Goal: Transaction & Acquisition: Purchase product/service

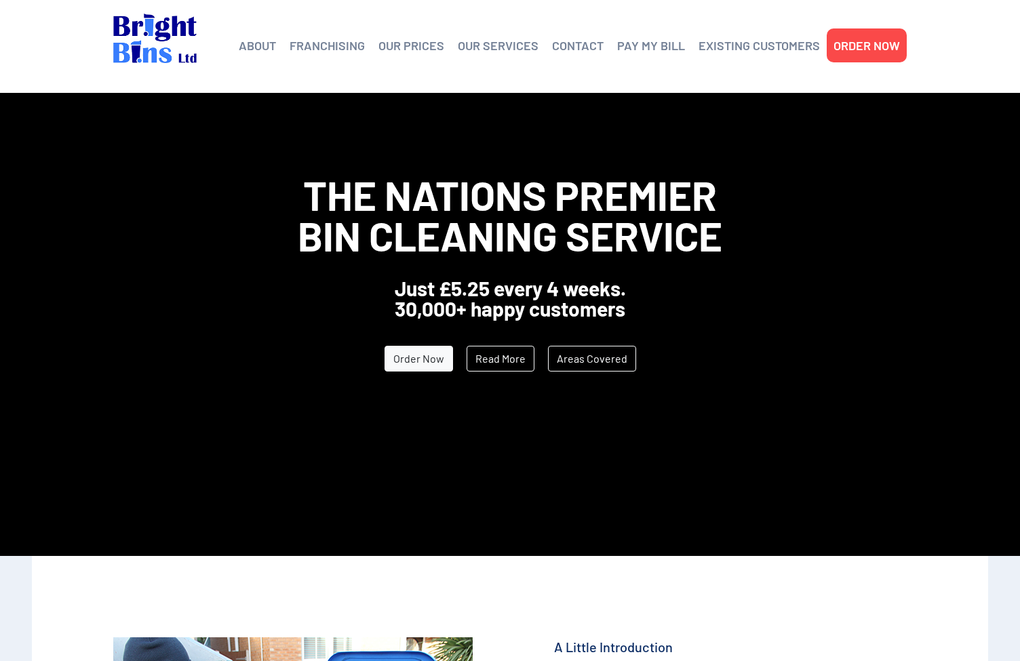
click at [587, 43] on link "CONTACT" at bounding box center [578, 45] width 52 height 20
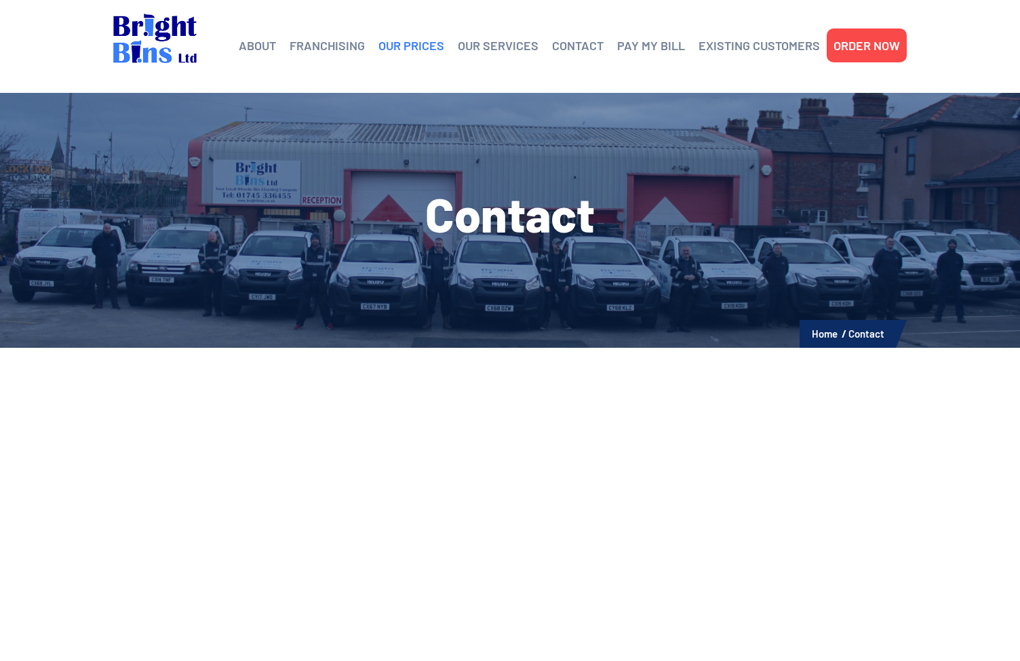
click at [423, 43] on link "OUR PRICES" at bounding box center [412, 45] width 66 height 20
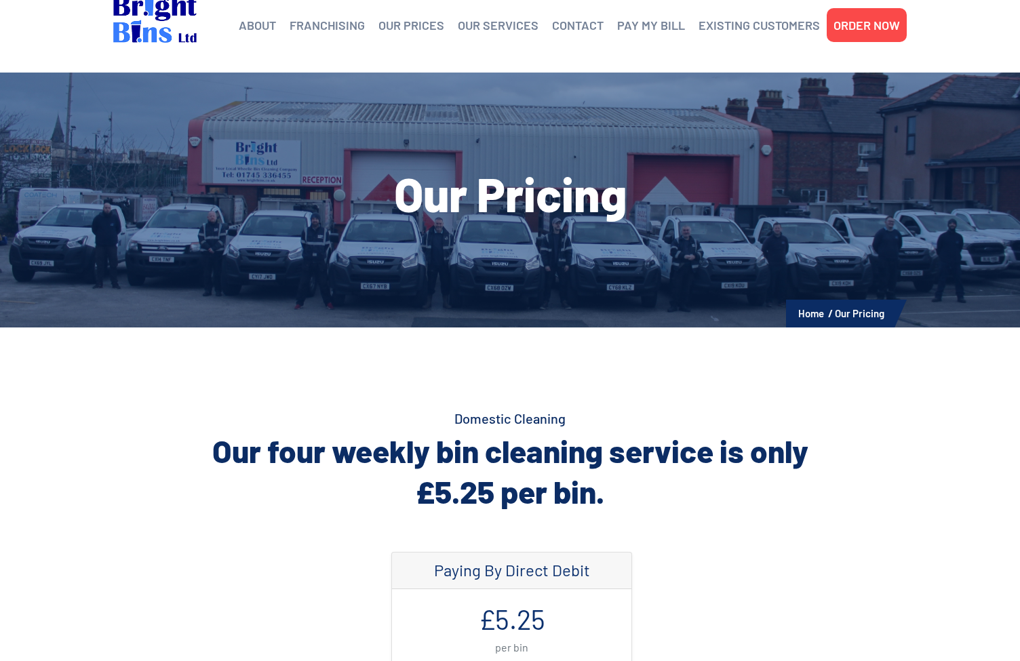
scroll to position [9, 0]
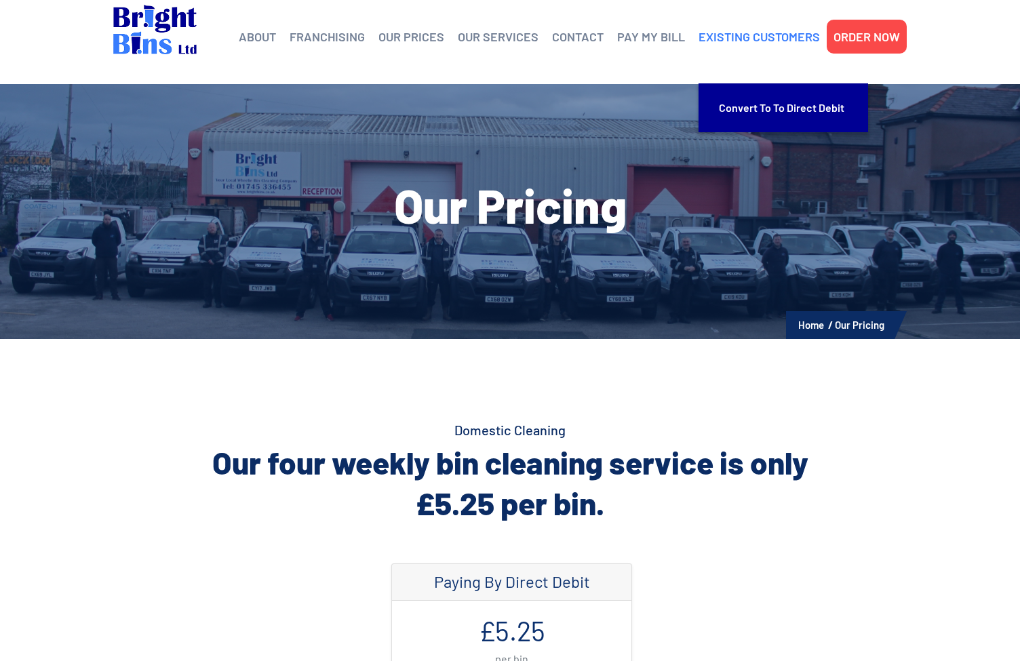
click at [752, 35] on link "EXISTING CUSTOMERS" at bounding box center [759, 36] width 121 height 20
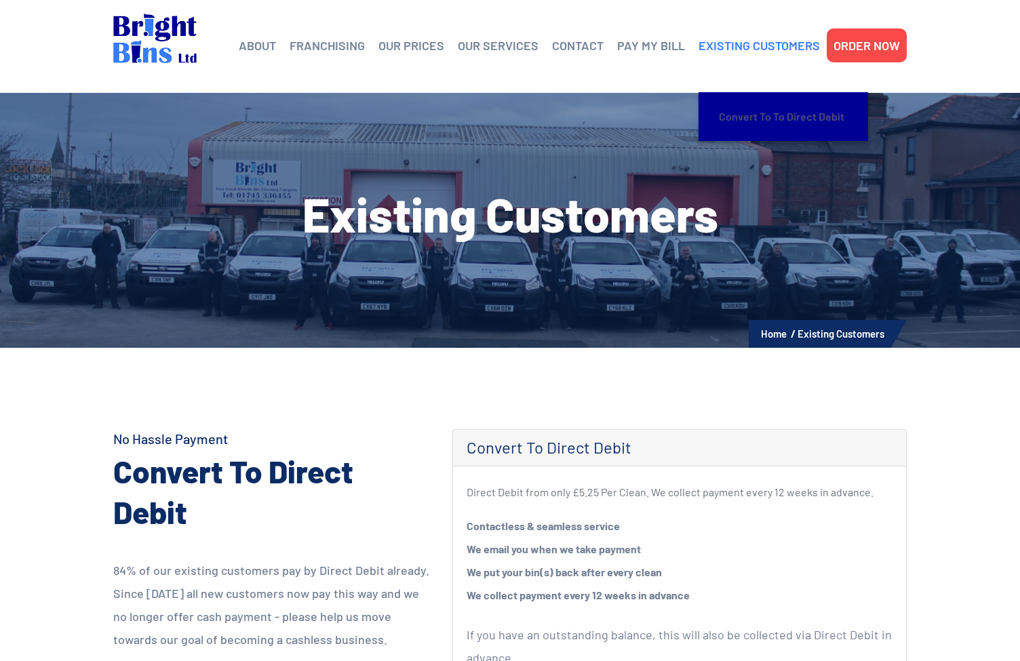
click at [773, 118] on link "Convert to To Direct Debit" at bounding box center [783, 116] width 129 height 35
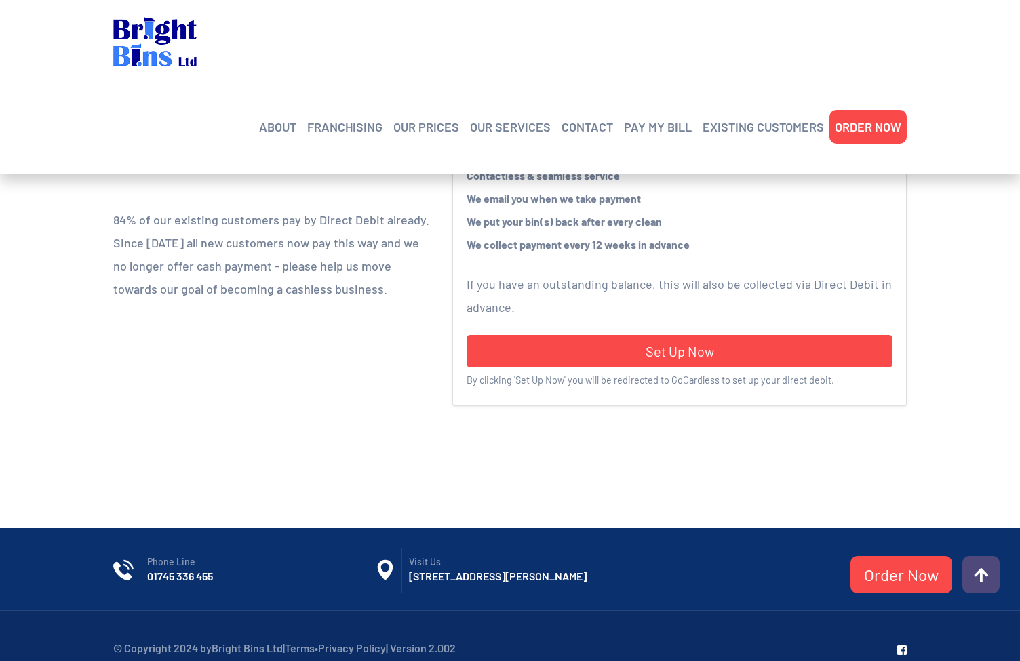
scroll to position [392, 0]
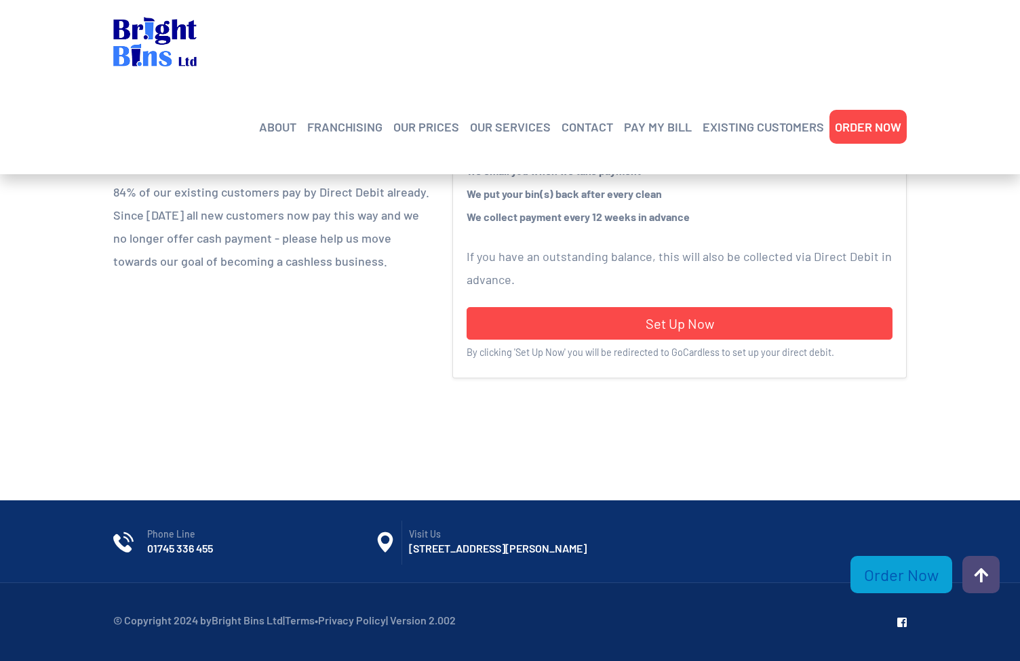
click at [898, 588] on link "Order Now" at bounding box center [902, 574] width 102 height 37
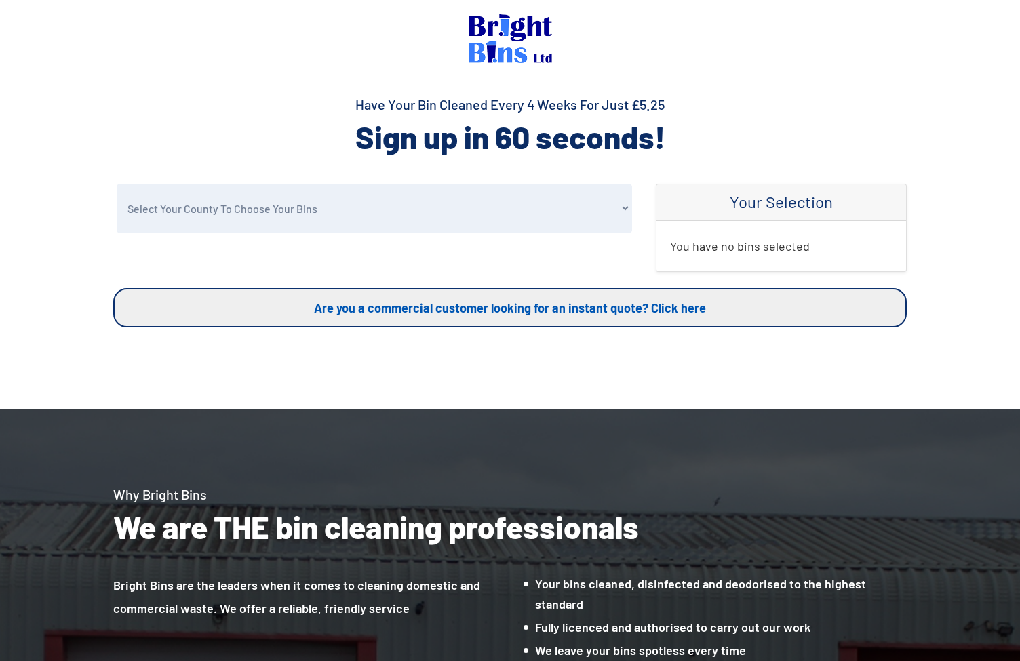
click at [680, 310] on link "Are you a commercial customer looking for an instant quote? Click here" at bounding box center [510, 307] width 794 height 39
